Goal: Find specific page/section: Find specific page/section

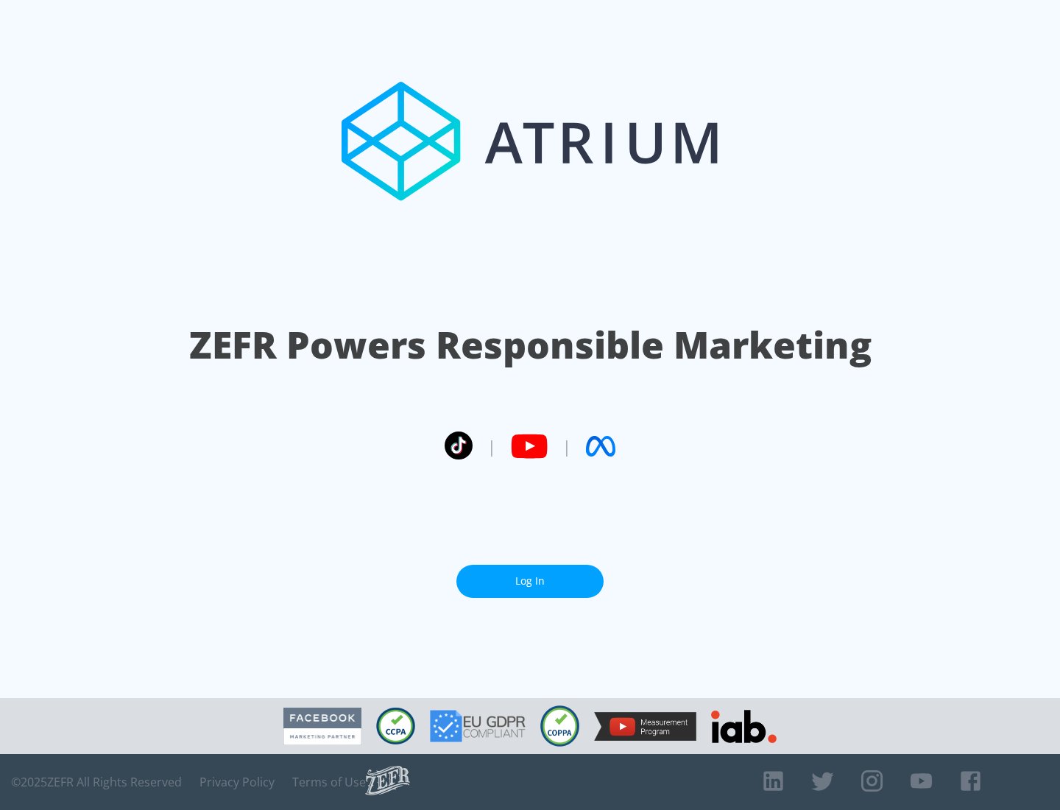
click at [530, 581] on link "Log In" at bounding box center [529, 581] width 147 height 33
